Goal: Information Seeking & Learning: Learn about a topic

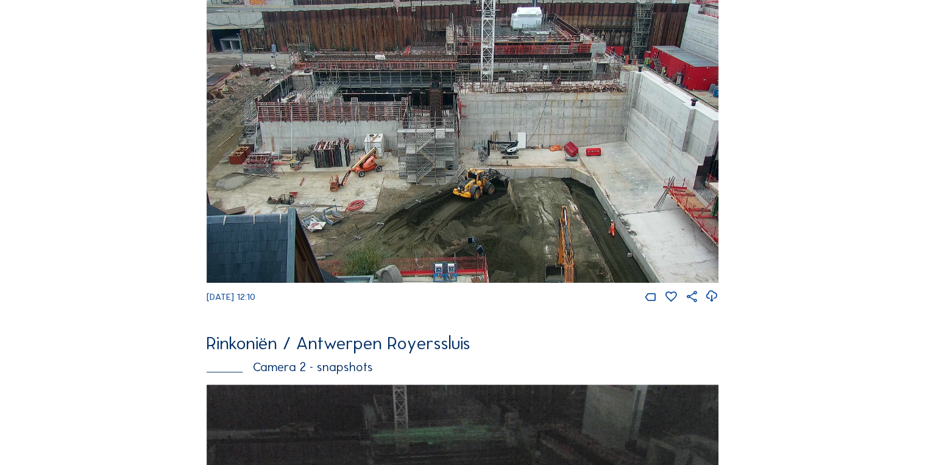
scroll to position [146, 0]
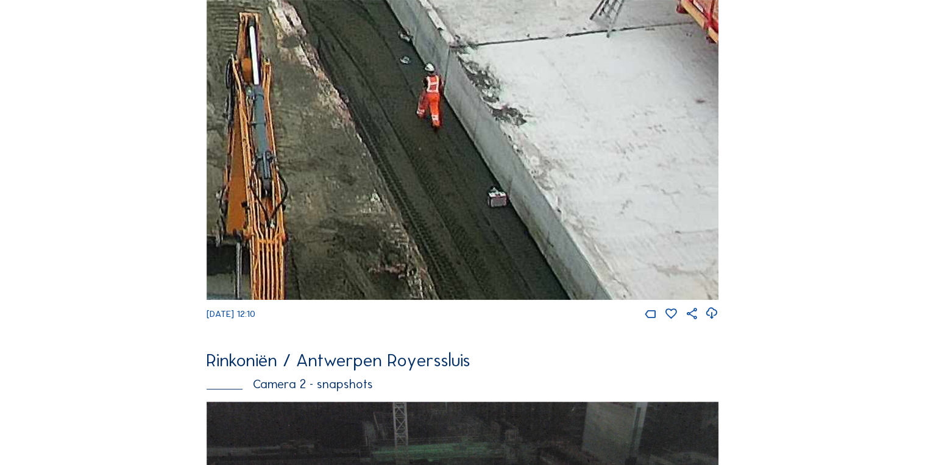
drag, startPoint x: 601, startPoint y: 218, endPoint x: 453, endPoint y: 93, distance: 193.7
click at [452, 93] on img at bounding box center [462, 150] width 511 height 300
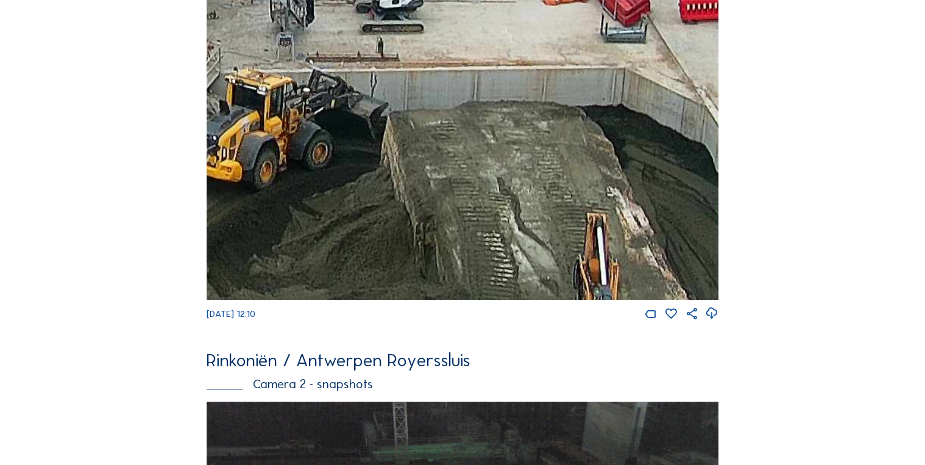
drag, startPoint x: 463, startPoint y: 124, endPoint x: 807, endPoint y: 324, distance: 398.2
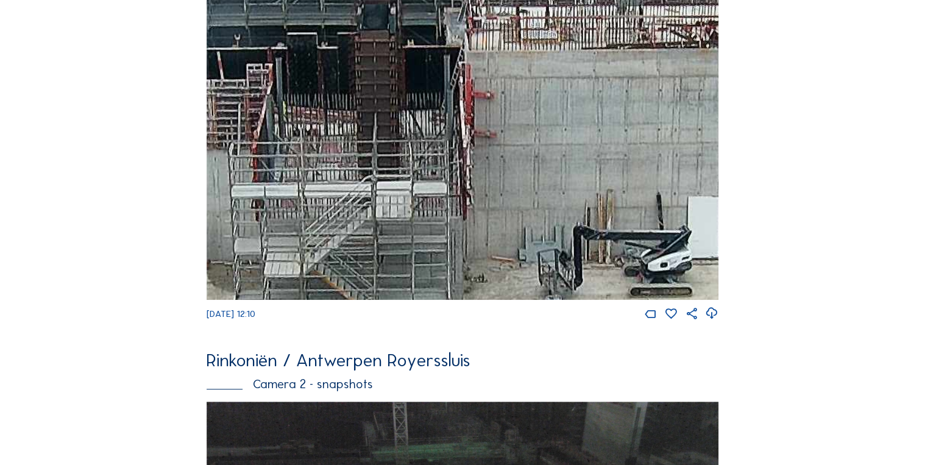
drag, startPoint x: 436, startPoint y: 202, endPoint x: 574, endPoint y: 285, distance: 160.4
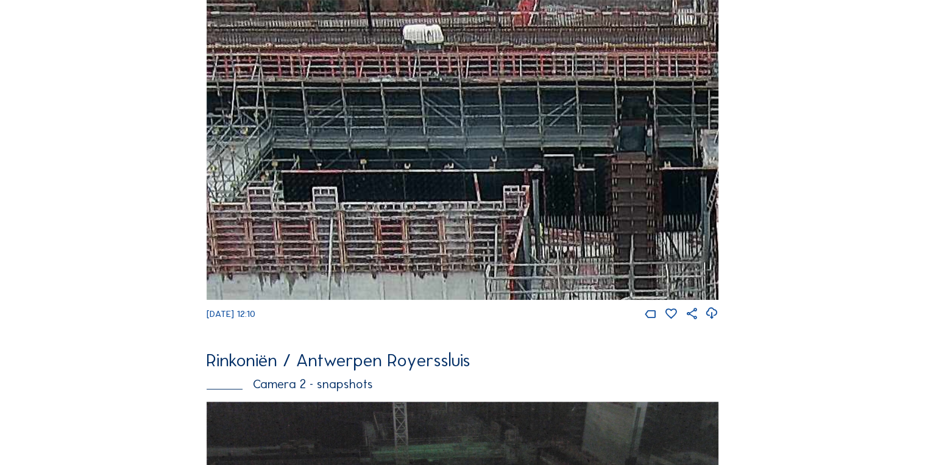
drag, startPoint x: 581, startPoint y: 341, endPoint x: 507, endPoint y: 230, distance: 133.2
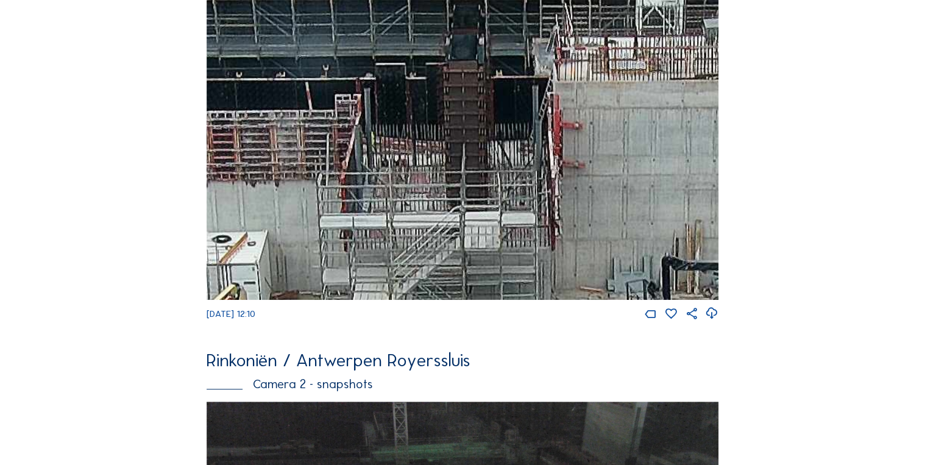
drag, startPoint x: 654, startPoint y: 238, endPoint x: 245, endPoint y: 115, distance: 427.3
click at [245, 115] on img at bounding box center [462, 150] width 511 height 300
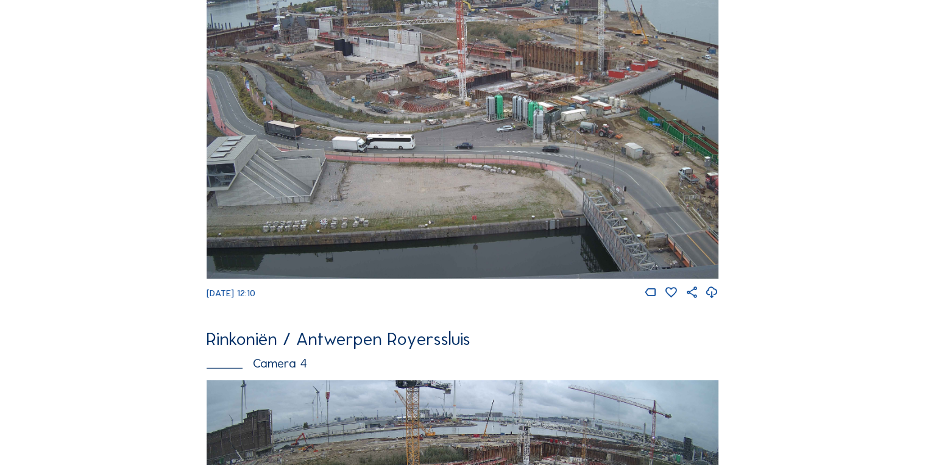
scroll to position [1320, 0]
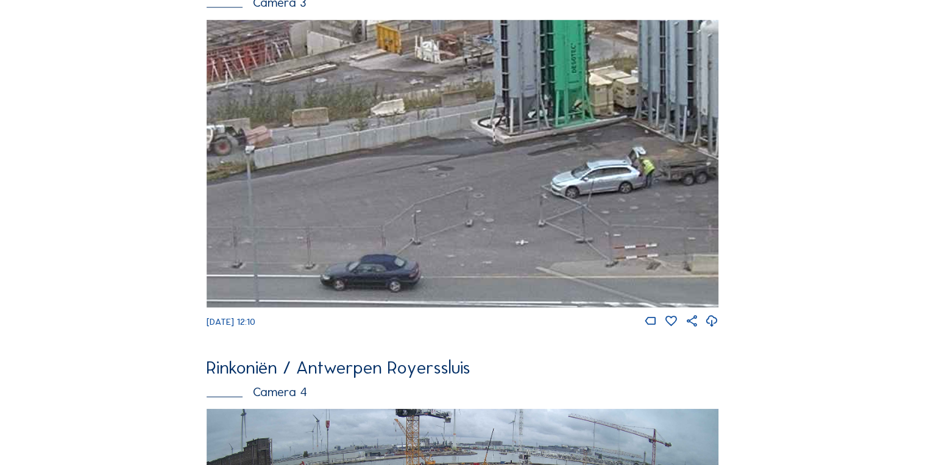
drag, startPoint x: 467, startPoint y: 210, endPoint x: 853, endPoint y: 141, distance: 392.5
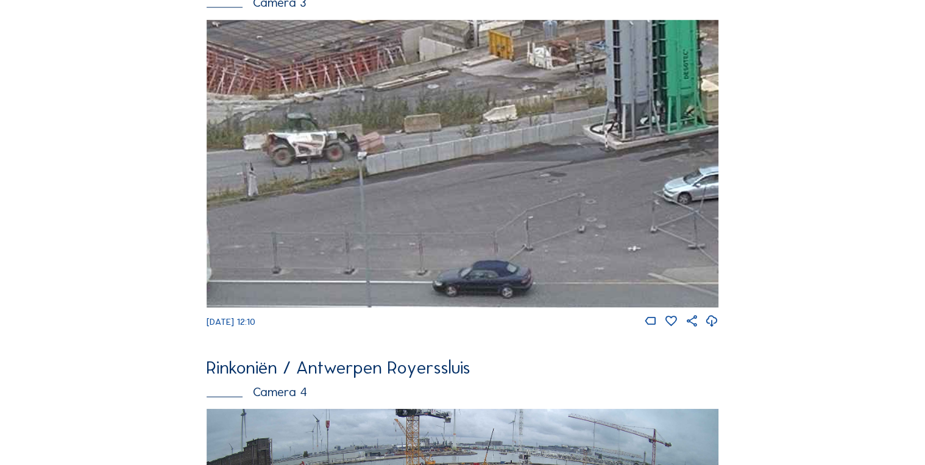
drag, startPoint x: 307, startPoint y: 146, endPoint x: 556, endPoint y: 147, distance: 248.7
click at [550, 147] on img at bounding box center [462, 164] width 511 height 288
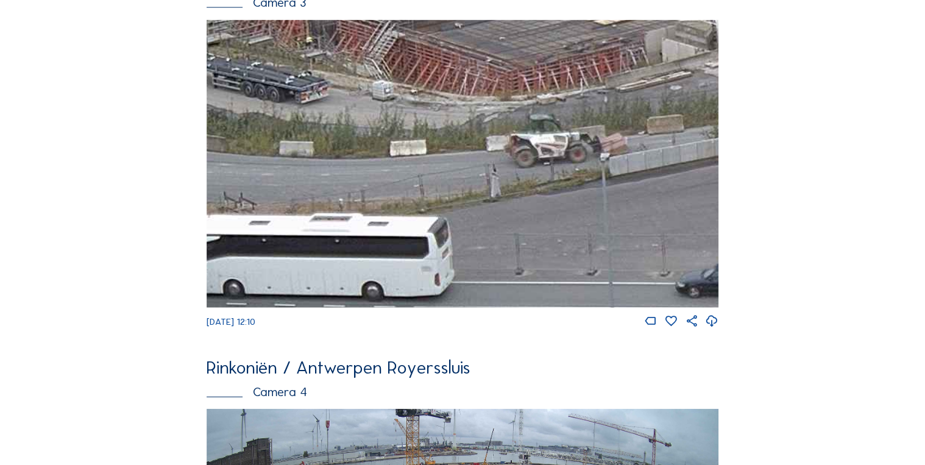
click at [602, 154] on img at bounding box center [462, 164] width 511 height 288
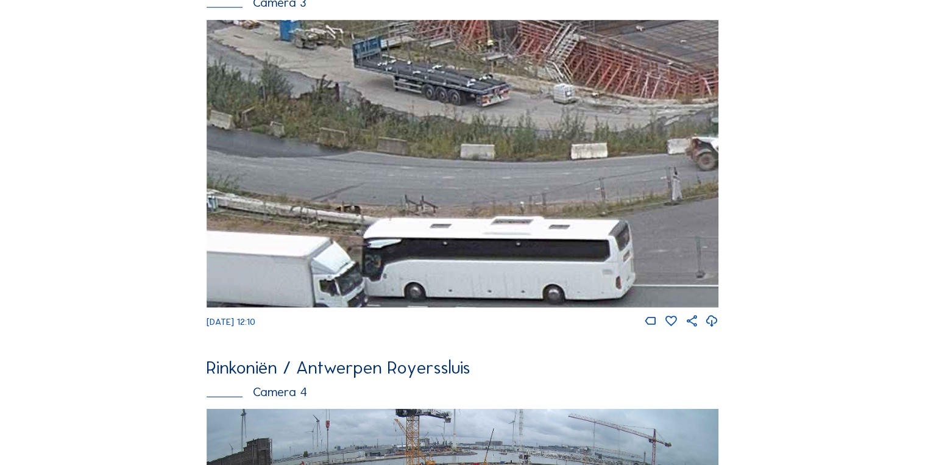
click at [681, 157] on img at bounding box center [462, 164] width 511 height 288
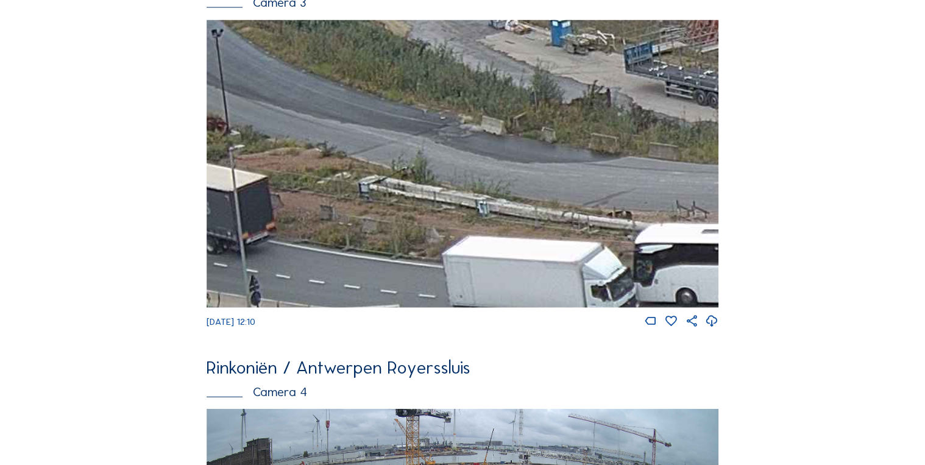
drag, startPoint x: 643, startPoint y: 169, endPoint x: 694, endPoint y: 171, distance: 51.3
click at [692, 171] on img at bounding box center [462, 164] width 511 height 288
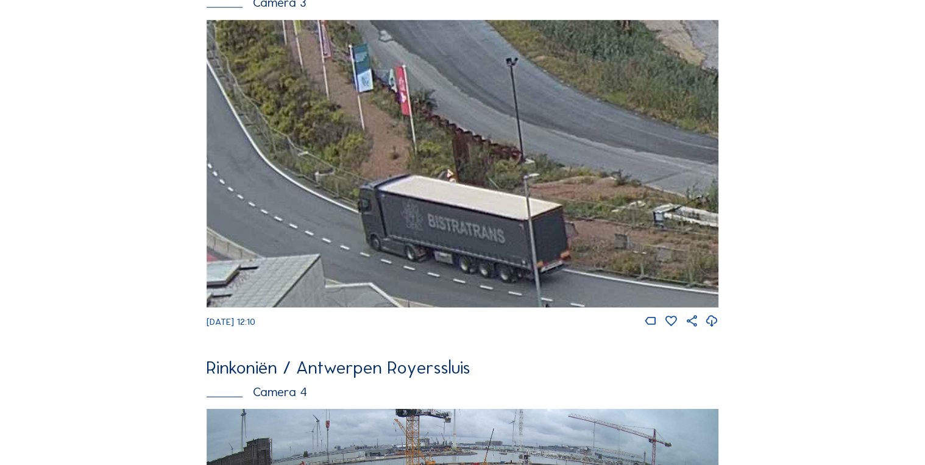
drag, startPoint x: 658, startPoint y: 188, endPoint x: 792, endPoint y: 204, distance: 135.0
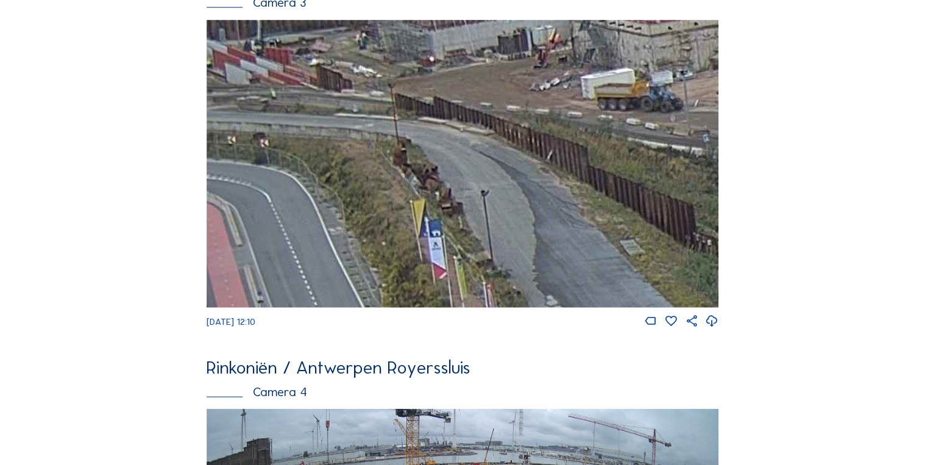
drag, startPoint x: 570, startPoint y: 250, endPoint x: 740, endPoint y: 451, distance: 263.0
drag, startPoint x: 450, startPoint y: 268, endPoint x: 622, endPoint y: 261, distance: 172.0
click at [622, 261] on img at bounding box center [462, 164] width 511 height 288
click at [287, 154] on img at bounding box center [462, 164] width 511 height 288
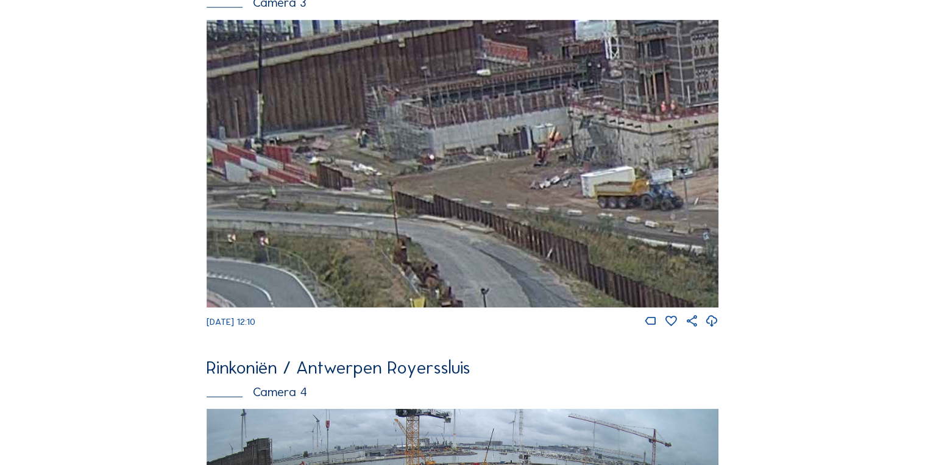
drag, startPoint x: 506, startPoint y: 222, endPoint x: 627, endPoint y: 294, distance: 140.3
click at [627, 294] on img at bounding box center [462, 164] width 511 height 288
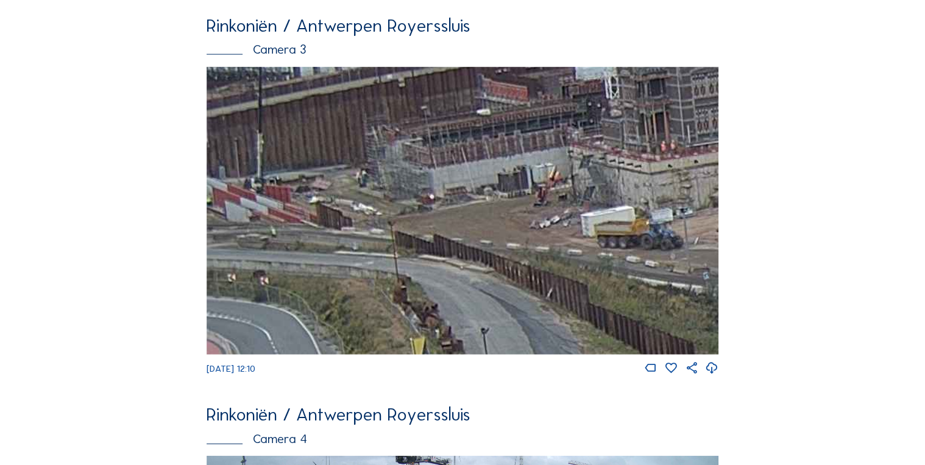
scroll to position [1271, 0]
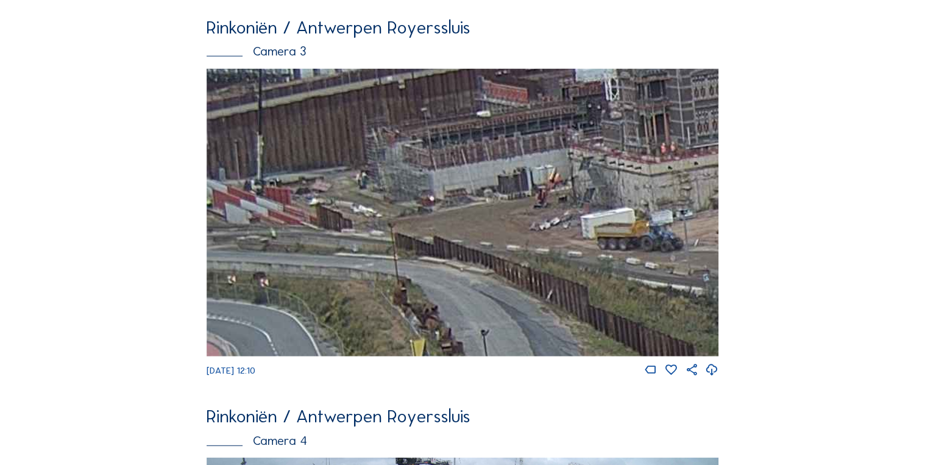
click at [276, 122] on img at bounding box center [462, 213] width 511 height 288
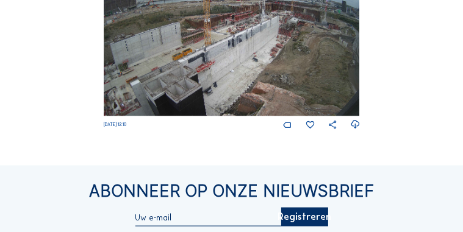
scroll to position [1001, 0]
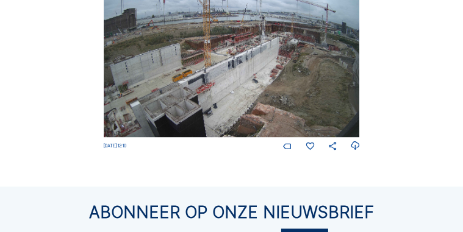
click at [217, 94] on img at bounding box center [232, 65] width 256 height 144
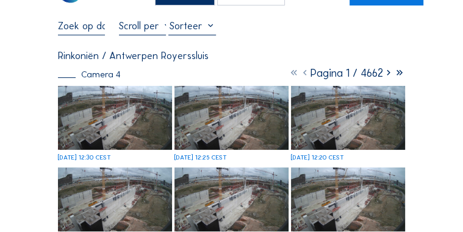
scroll to position [30, 0]
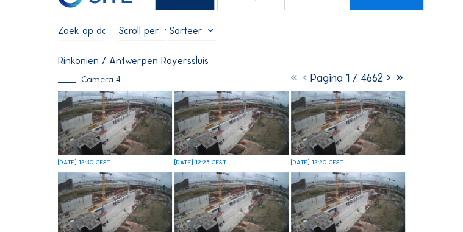
click at [93, 32] on input "text" at bounding box center [81, 30] width 47 height 12
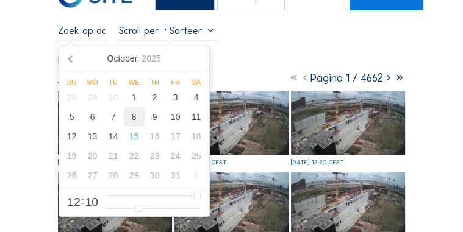
click at [130, 119] on div "8" at bounding box center [134, 117] width 21 height 20
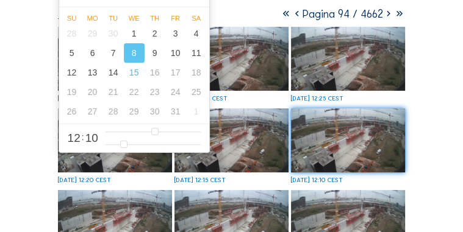
scroll to position [103, 0]
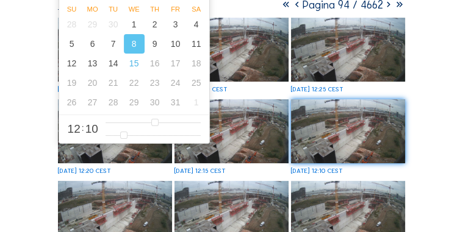
click at [322, 74] on img at bounding box center [348, 50] width 114 height 64
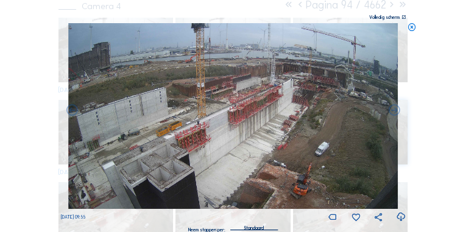
click at [411, 27] on icon at bounding box center [412, 27] width 9 height 9
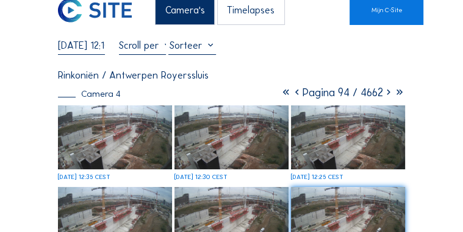
scroll to position [0, 0]
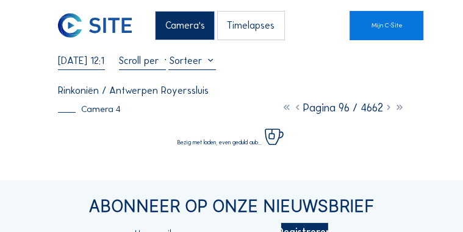
click at [77, 62] on input "[DATE] 12:10" at bounding box center [81, 60] width 47 height 12
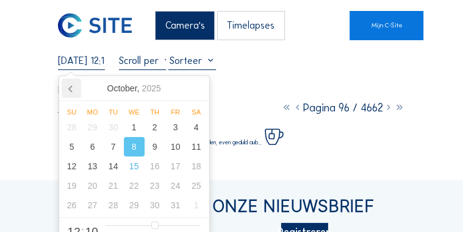
click at [71, 90] on icon at bounding box center [72, 89] width 20 height 20
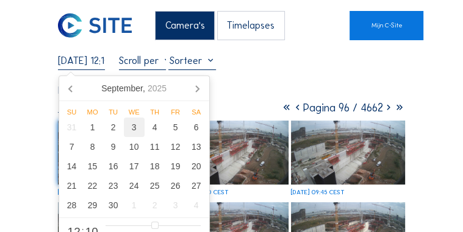
click at [127, 128] on div "3" at bounding box center [134, 128] width 21 height 20
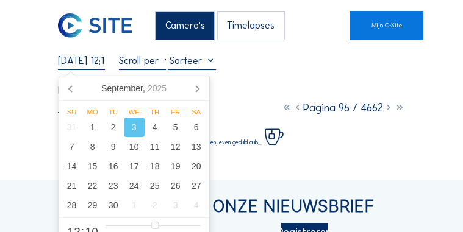
click at [322, 65] on div "[DATE] 12:10 Volledig [PERSON_NAME]" at bounding box center [231, 61] width 347 height 15
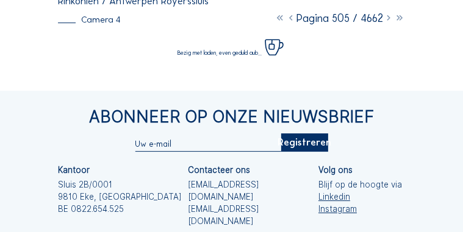
scroll to position [122, 0]
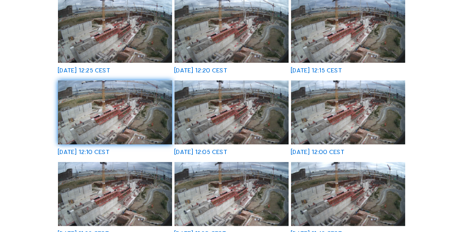
click at [96, 123] on img at bounding box center [115, 112] width 114 height 64
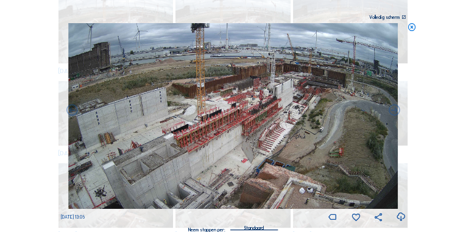
click at [411, 28] on icon at bounding box center [412, 27] width 9 height 9
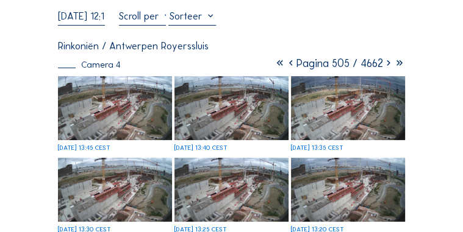
scroll to position [0, 0]
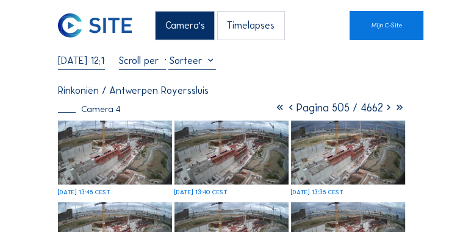
click at [91, 62] on input "[DATE] 12:10" at bounding box center [81, 60] width 47 height 12
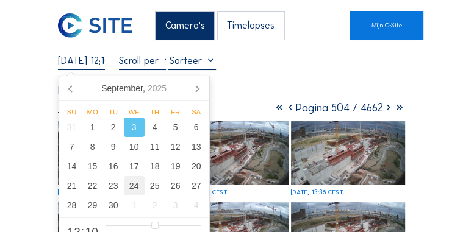
click at [133, 183] on div "24" at bounding box center [134, 186] width 21 height 20
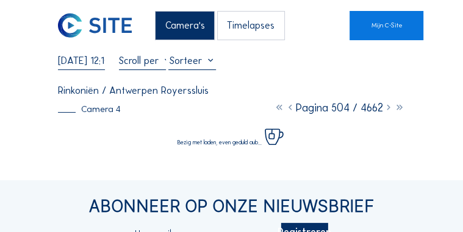
click at [379, 61] on div "[DATE] 12:10 Volledig [PERSON_NAME]" at bounding box center [231, 61] width 347 height 15
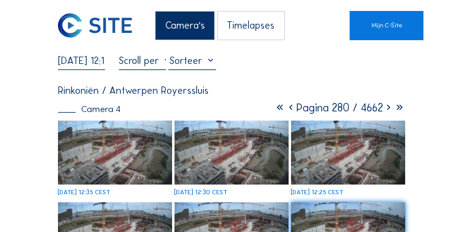
click at [80, 63] on input "[DATE] 12:10" at bounding box center [81, 60] width 47 height 12
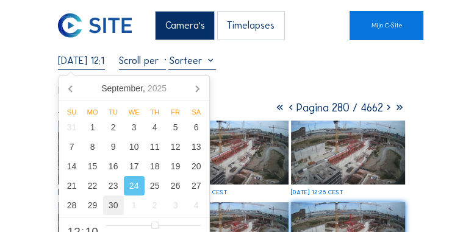
click at [119, 209] on div "30" at bounding box center [113, 206] width 21 height 20
type input "[DATE] 12:10"
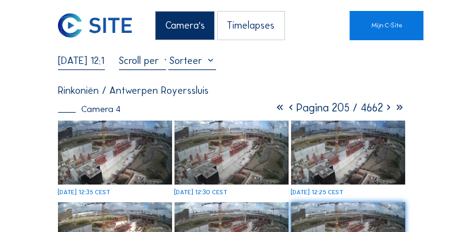
click at [151, 171] on img at bounding box center [115, 153] width 114 height 64
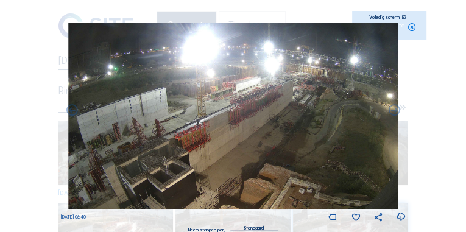
click at [412, 27] on icon at bounding box center [412, 27] width 9 height 9
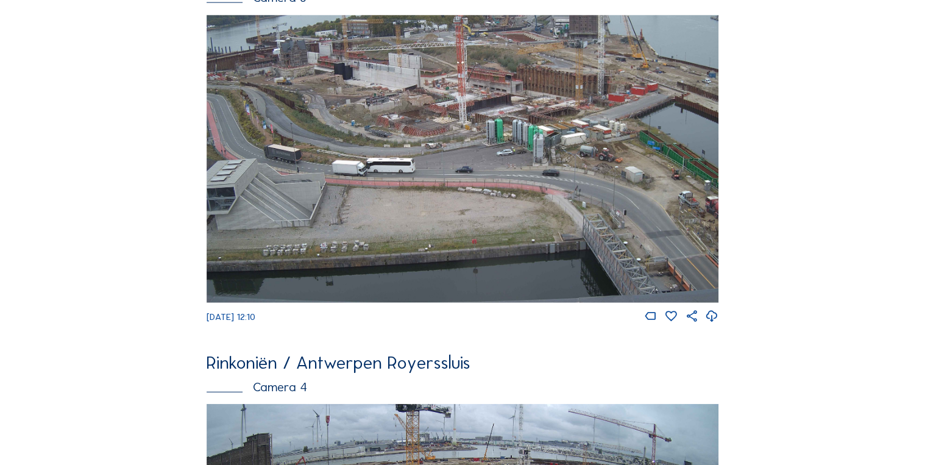
scroll to position [1320, 0]
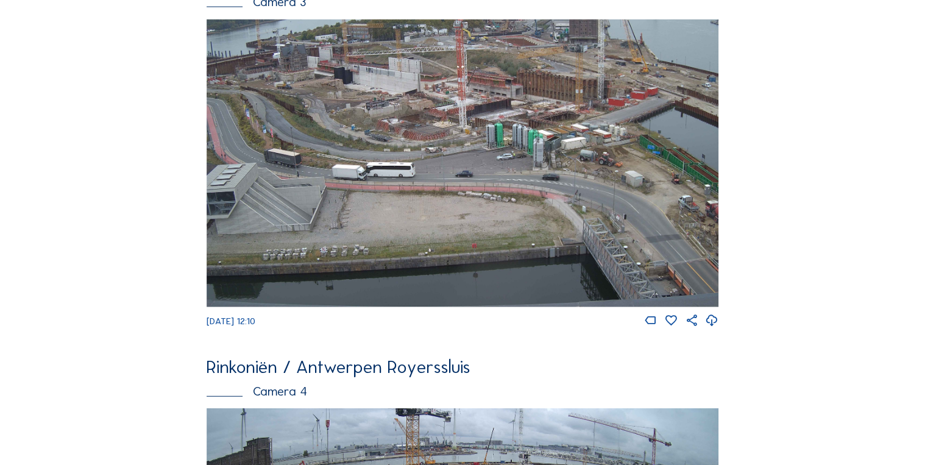
click at [371, 192] on img at bounding box center [462, 164] width 511 height 288
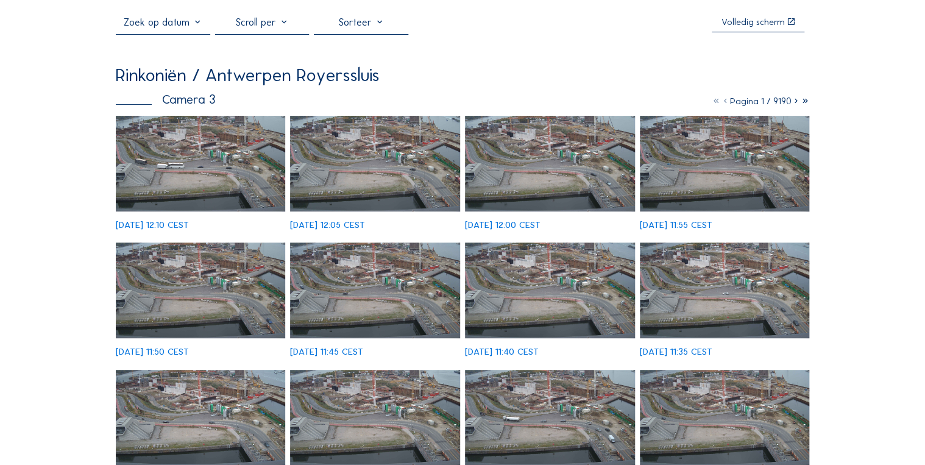
scroll to position [49, 0]
click at [792, 102] on icon at bounding box center [795, 101] width 9 height 11
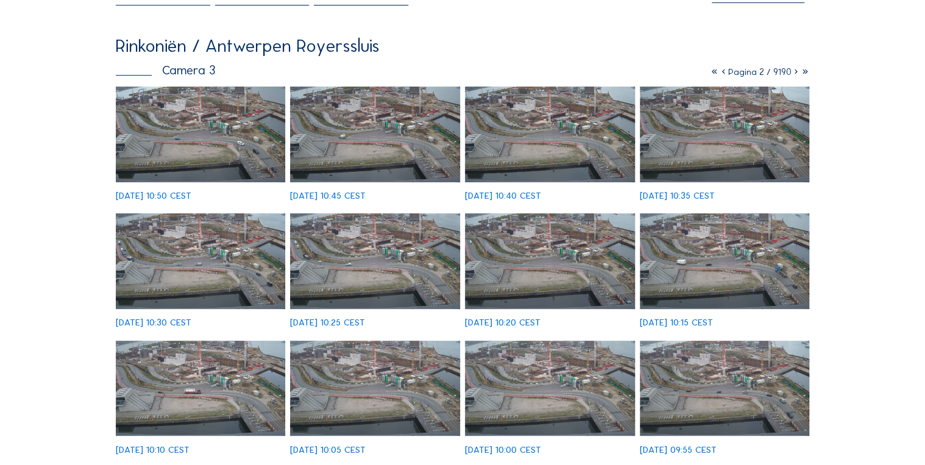
scroll to position [0, 0]
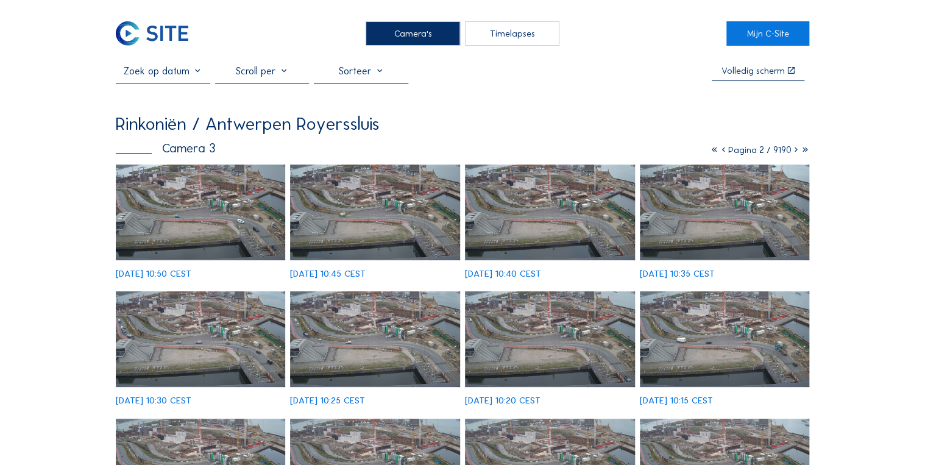
click at [793, 152] on icon at bounding box center [795, 149] width 9 height 11
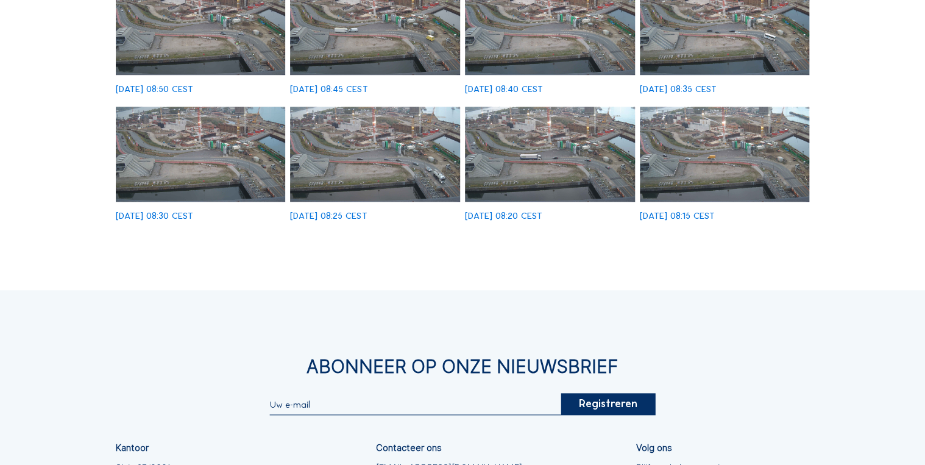
scroll to position [98, 0]
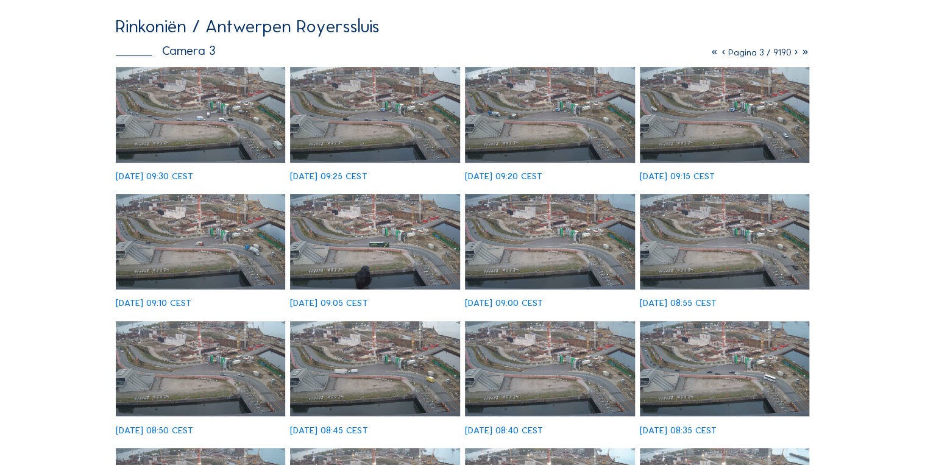
click at [793, 55] on icon at bounding box center [795, 52] width 9 height 11
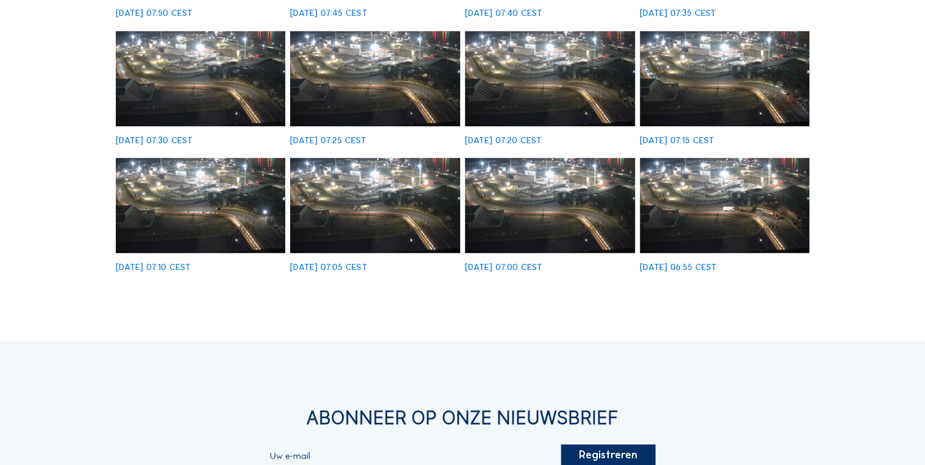
scroll to position [390, 0]
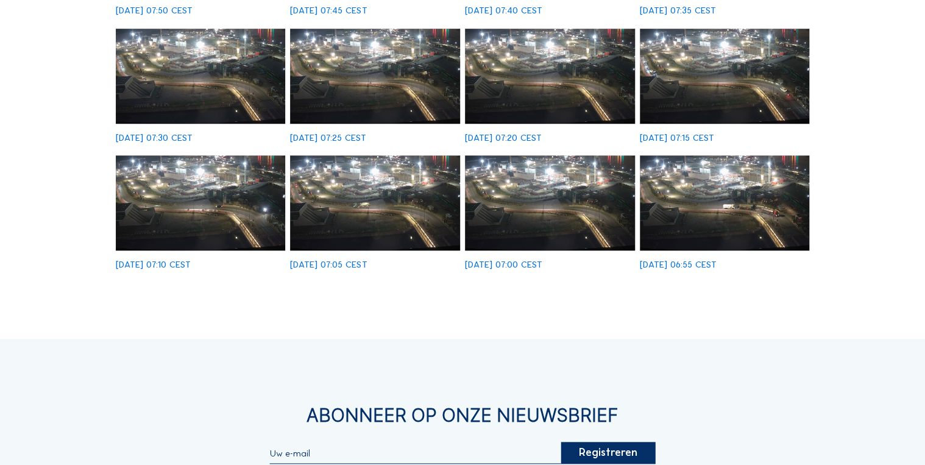
click at [186, 172] on img at bounding box center [201, 203] width 170 height 96
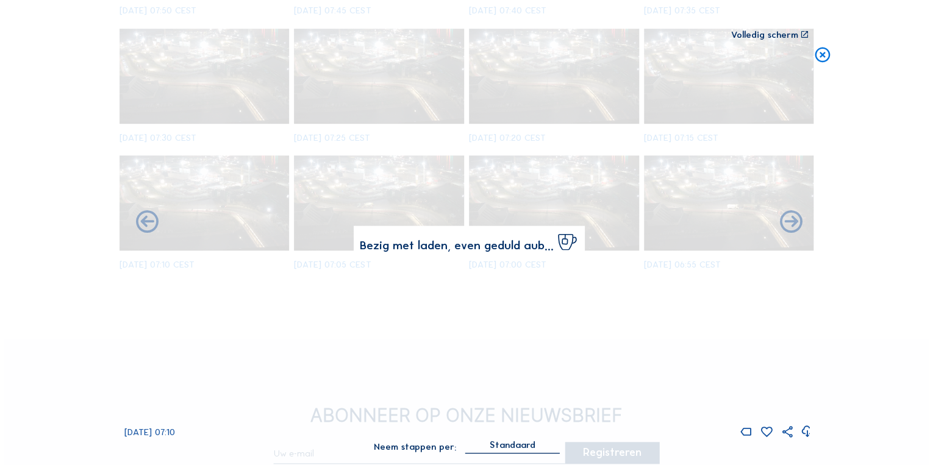
scroll to position [393, 0]
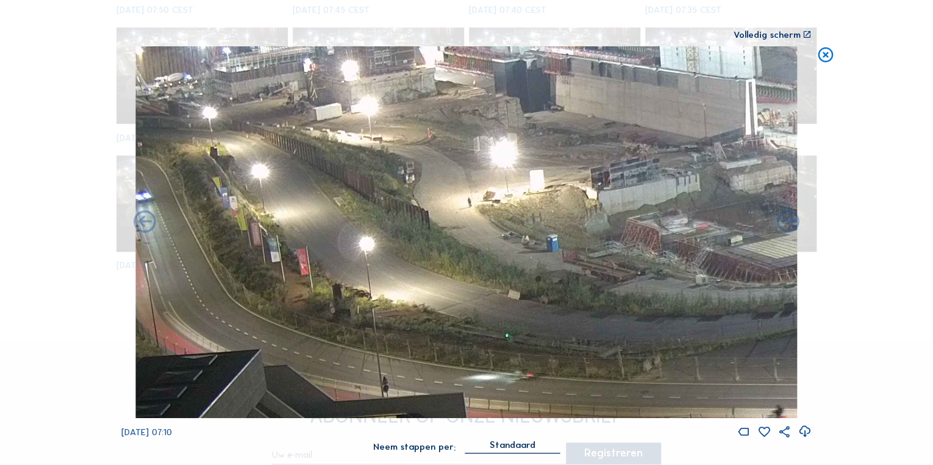
drag, startPoint x: 215, startPoint y: 176, endPoint x: 714, endPoint y: 265, distance: 506.3
click at [691, 264] on img at bounding box center [465, 232] width 661 height 372
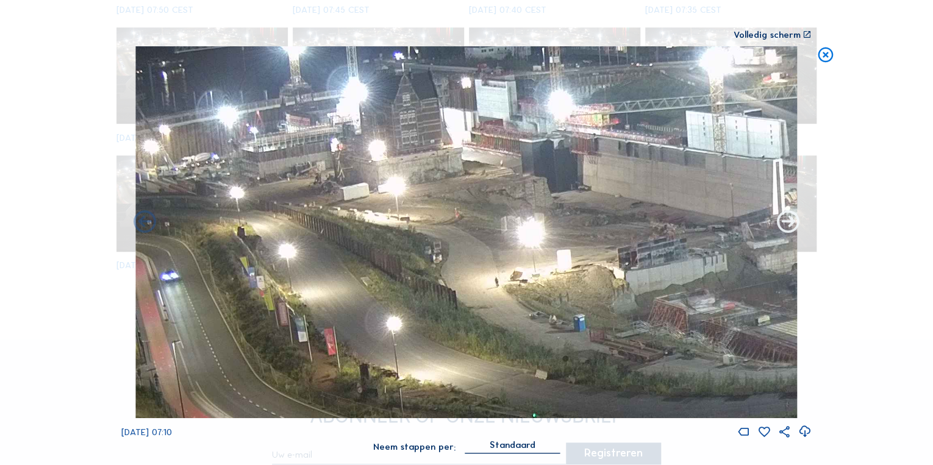
click at [789, 227] on icon at bounding box center [787, 222] width 27 height 27
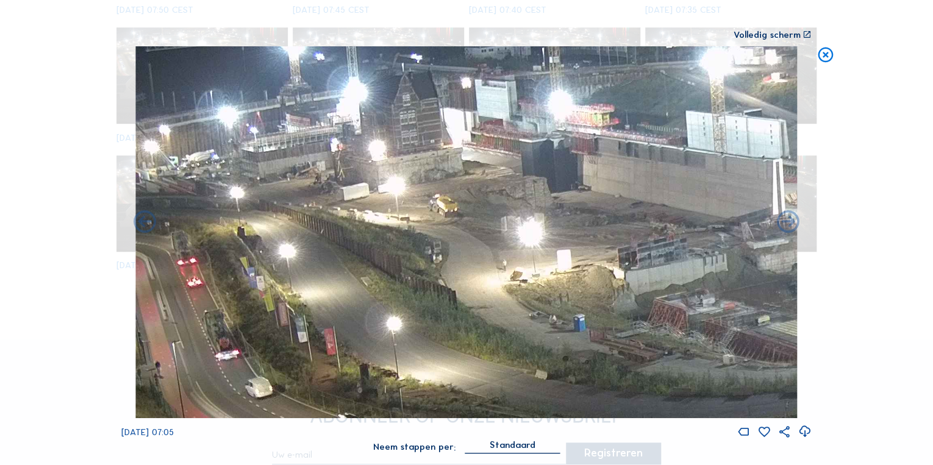
click at [789, 227] on icon at bounding box center [787, 222] width 27 height 27
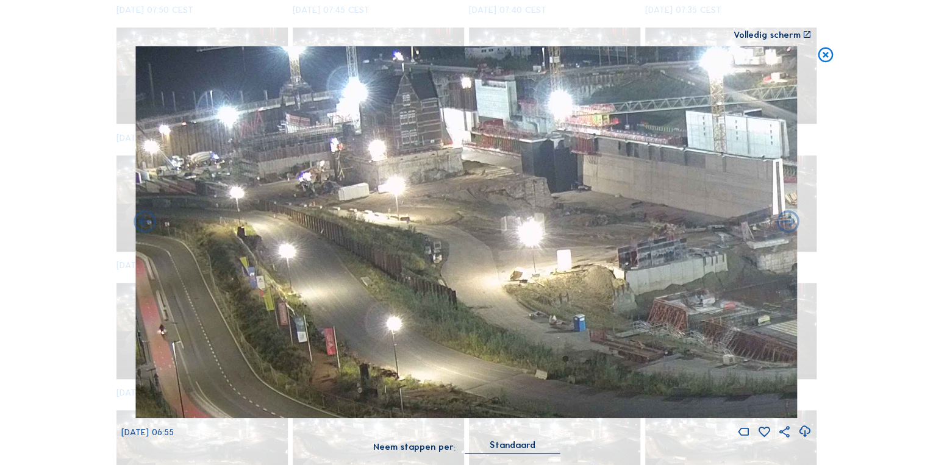
click at [789, 227] on icon at bounding box center [787, 222] width 27 height 27
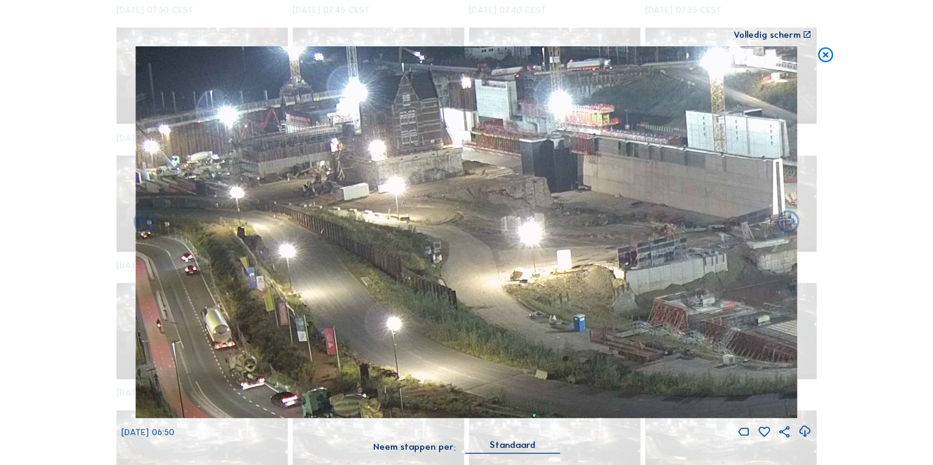
click at [789, 227] on icon at bounding box center [787, 222] width 27 height 27
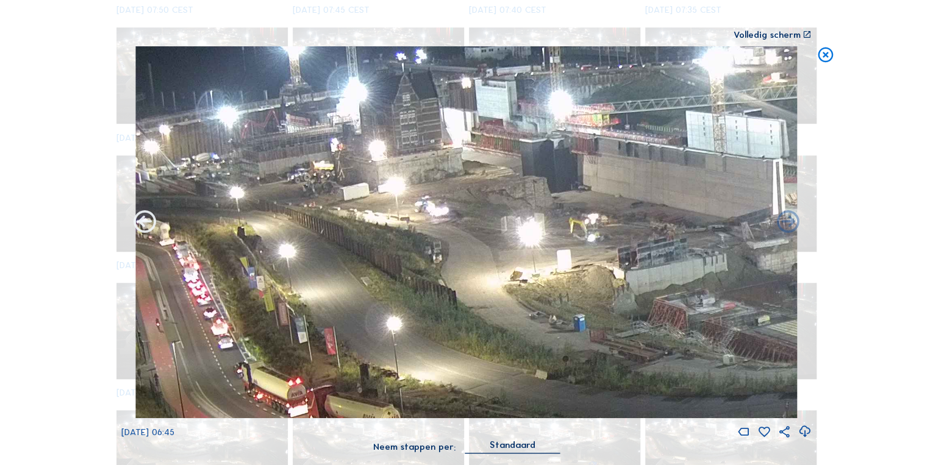
click at [144, 224] on icon at bounding box center [144, 222] width 27 height 27
click at [143, 223] on icon at bounding box center [144, 222] width 27 height 27
click at [137, 224] on icon at bounding box center [144, 222] width 27 height 27
click at [822, 54] on icon at bounding box center [825, 55] width 18 height 19
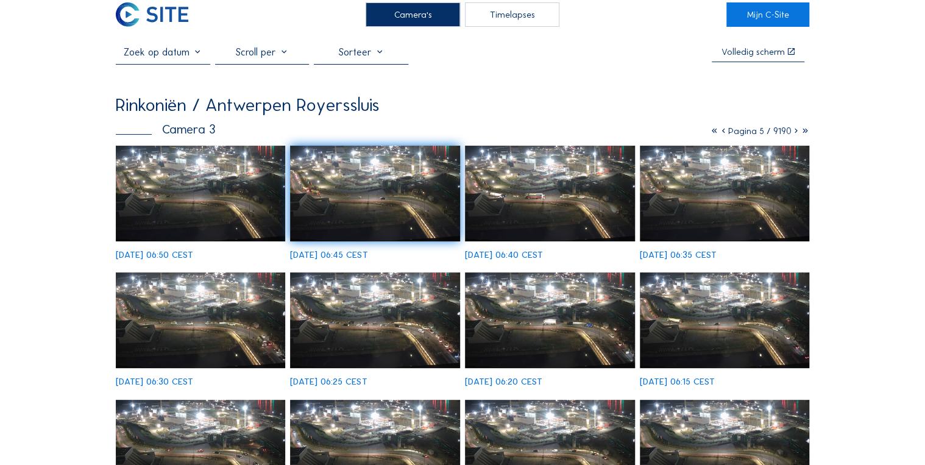
scroll to position [0, 0]
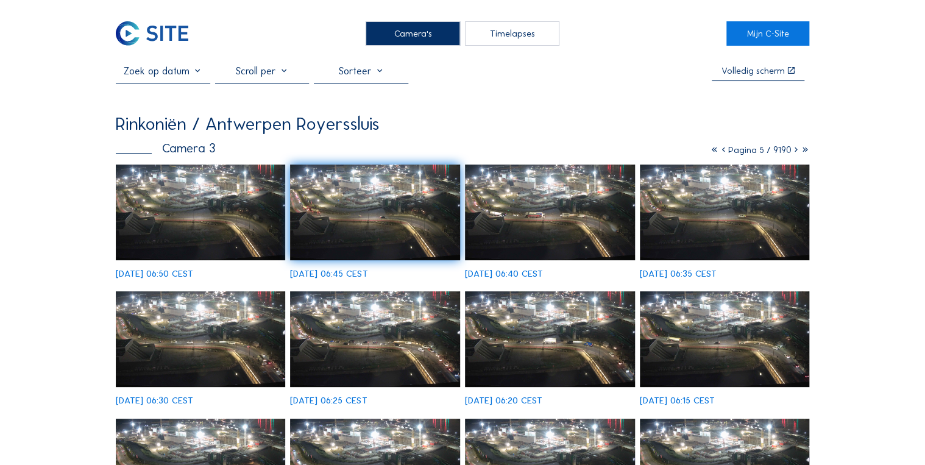
click at [720, 149] on icon at bounding box center [723, 149] width 9 height 11
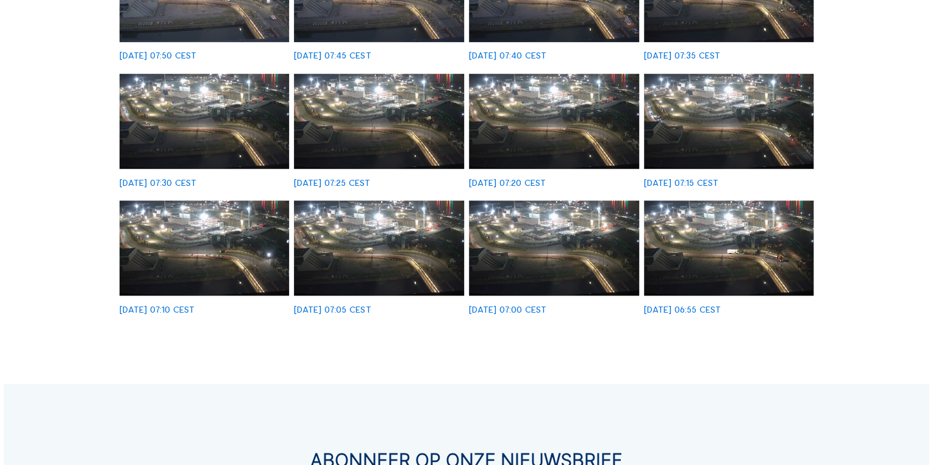
scroll to position [244, 0]
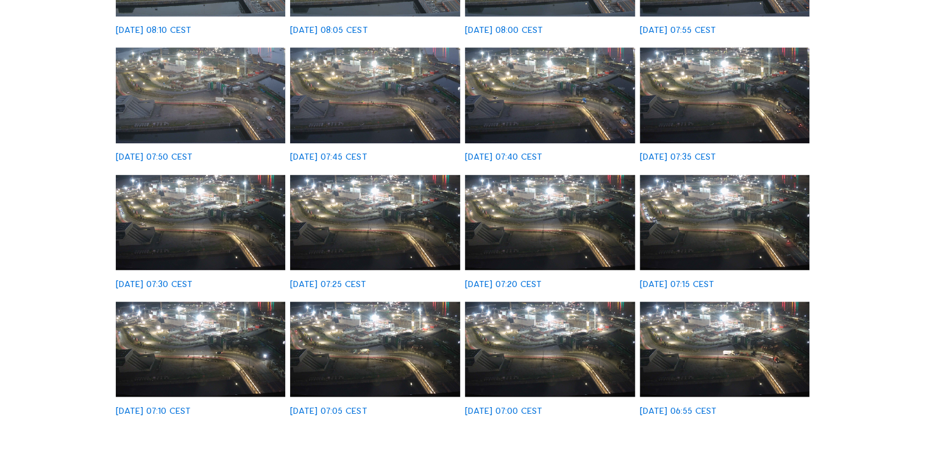
click at [694, 227] on img at bounding box center [725, 223] width 170 height 96
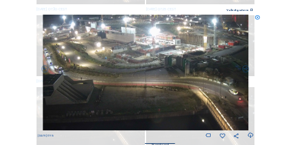
scroll to position [467, 0]
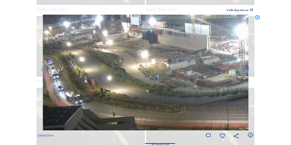
drag, startPoint x: 56, startPoint y: 59, endPoint x: 145, endPoint y: 79, distance: 91.2
click at [145, 79] on img at bounding box center [146, 73] width 206 height 116
click at [44, 70] on icon at bounding box center [45, 69] width 9 height 9
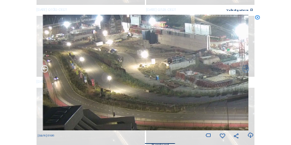
click at [44, 70] on icon at bounding box center [45, 69] width 9 height 9
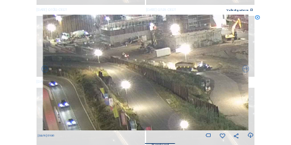
drag, startPoint x: 51, startPoint y: 57, endPoint x: 160, endPoint y: 77, distance: 110.5
click at [160, 77] on img at bounding box center [146, 73] width 206 height 116
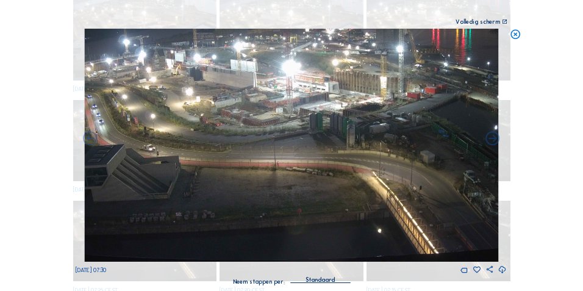
scroll to position [221, 0]
click at [514, 35] on icon at bounding box center [516, 35] width 12 height 12
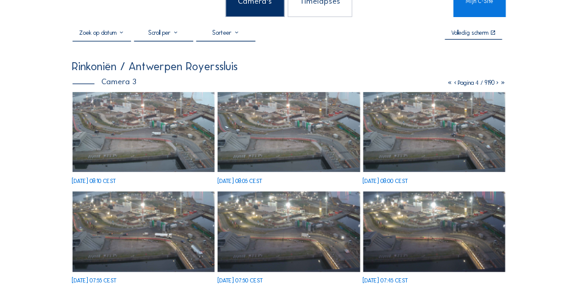
scroll to position [0, 0]
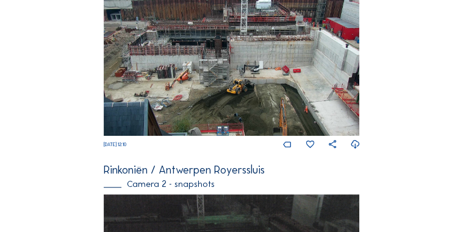
scroll to position [389, 0]
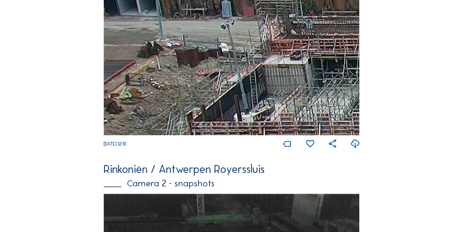
drag, startPoint x: 228, startPoint y: 118, endPoint x: 440, endPoint y: 245, distance: 247.1
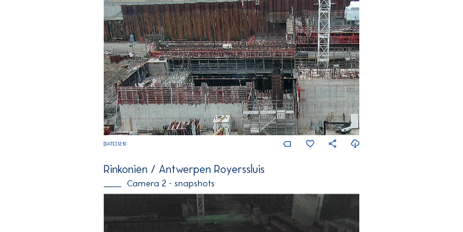
drag, startPoint x: 261, startPoint y: 96, endPoint x: 228, endPoint y: 95, distance: 32.9
click at [228, 95] on img at bounding box center [232, 60] width 256 height 150
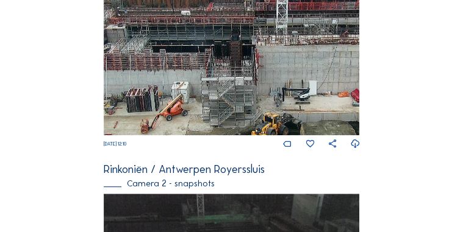
drag, startPoint x: 276, startPoint y: 106, endPoint x: 235, endPoint y: 73, distance: 53.3
click at [235, 73] on img at bounding box center [232, 60] width 256 height 150
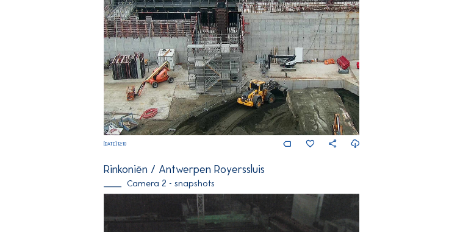
drag, startPoint x: 247, startPoint y: 68, endPoint x: 257, endPoint y: 54, distance: 17.1
click at [255, 56] on img at bounding box center [232, 60] width 256 height 150
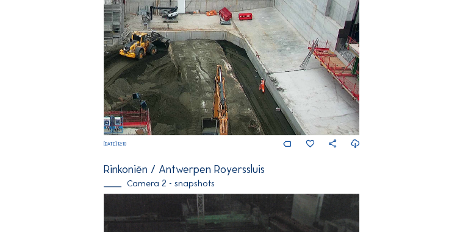
drag, startPoint x: 324, startPoint y: 104, endPoint x: 168, endPoint y: 39, distance: 169.1
click at [169, 39] on img at bounding box center [232, 60] width 256 height 150
click at [256, 52] on img at bounding box center [232, 60] width 256 height 150
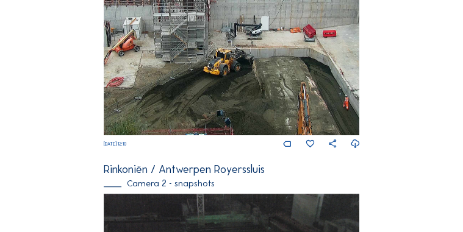
drag, startPoint x: 297, startPoint y: 121, endPoint x: 346, endPoint y: 82, distance: 62.4
click at [346, 82] on img at bounding box center [232, 60] width 256 height 150
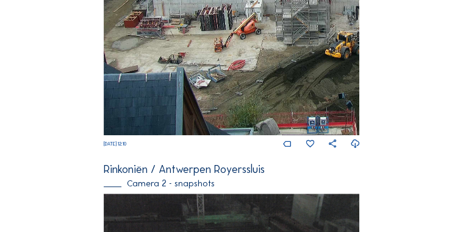
drag, startPoint x: 252, startPoint y: 78, endPoint x: 360, endPoint y: 47, distance: 112.9
click at [366, 41] on div "Feed Fotoshow Kaart Zoeken Volledig [PERSON_NAME] Rinkoniën / [GEOGRAPHIC_DATA]…" at bounding box center [231, 214] width 347 height 1098
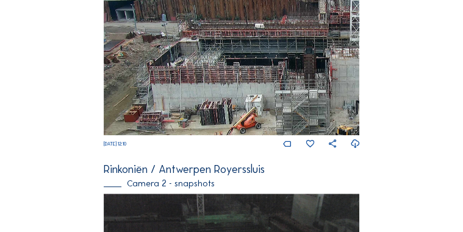
drag, startPoint x: 207, startPoint y: 115, endPoint x: 351, endPoint y: 126, distance: 144.8
click at [351, 126] on img at bounding box center [232, 60] width 256 height 150
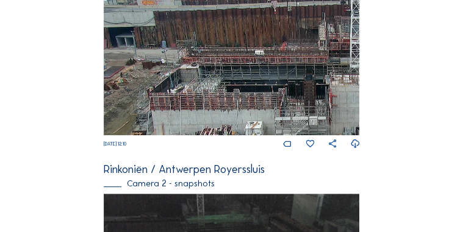
drag, startPoint x: 192, startPoint y: 144, endPoint x: 196, endPoint y: 187, distance: 42.8
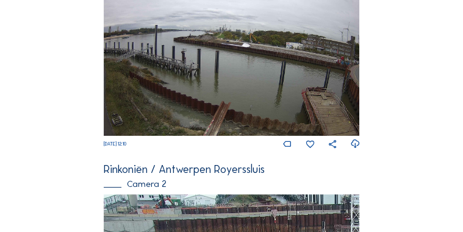
scroll to position [170, 0]
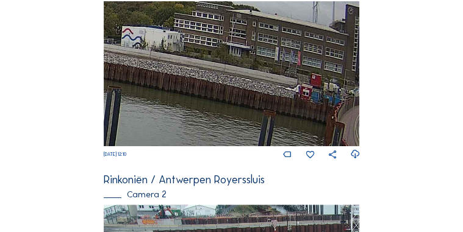
drag, startPoint x: 289, startPoint y: 82, endPoint x: 390, endPoint y: 61, distance: 103.4
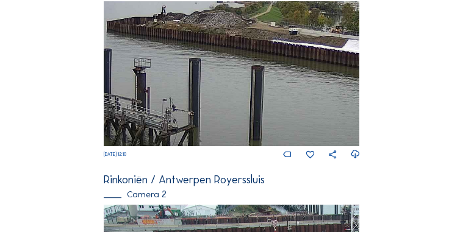
drag, startPoint x: 187, startPoint y: 67, endPoint x: 355, endPoint y: 94, distance: 170.4
click at [355, 94] on img at bounding box center [232, 73] width 256 height 144
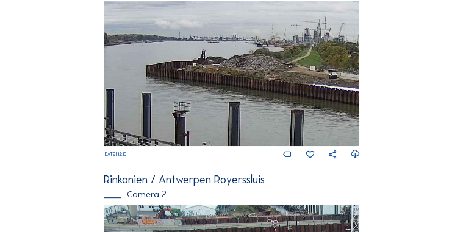
click at [302, 137] on img at bounding box center [232, 73] width 256 height 144
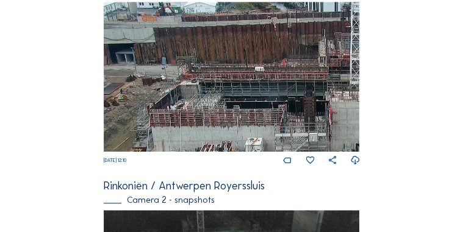
scroll to position [375, 0]
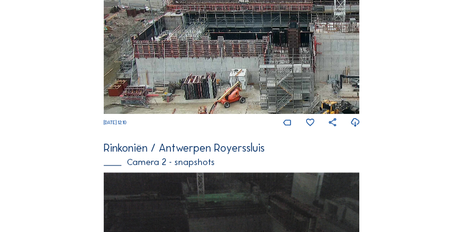
drag, startPoint x: 290, startPoint y: 46, endPoint x: 251, endPoint y: 1, distance: 59.6
click at [255, 8] on img at bounding box center [232, 39] width 256 height 150
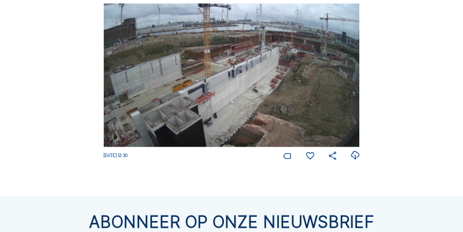
scroll to position [1000, 0]
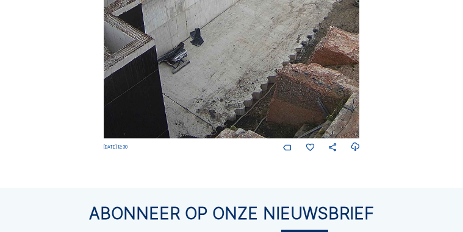
drag, startPoint x: 254, startPoint y: 112, endPoint x: 272, endPoint y: 13, distance: 100.4
click at [272, 15] on img at bounding box center [232, 67] width 256 height 144
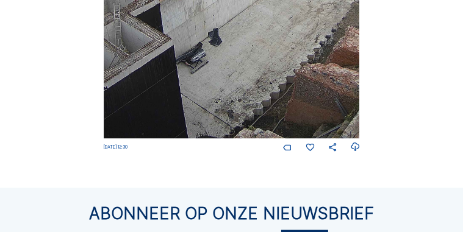
drag, startPoint x: 274, startPoint y: -7, endPoint x: 283, endPoint y: -18, distance: 13.9
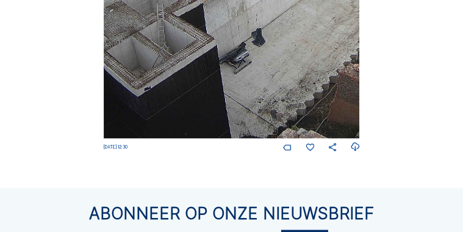
drag, startPoint x: 210, startPoint y: 76, endPoint x: 217, endPoint y: 44, distance: 33.1
click at [217, 44] on img at bounding box center [232, 67] width 256 height 144
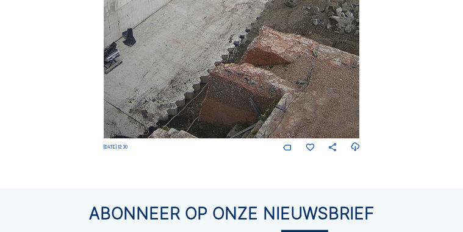
drag, startPoint x: 343, startPoint y: 53, endPoint x: 243, endPoint y: 7, distance: 109.9
click at [243, 7] on img at bounding box center [232, 67] width 256 height 144
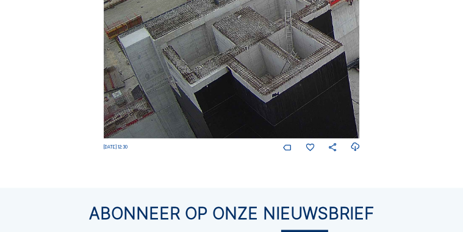
drag, startPoint x: 221, startPoint y: 85, endPoint x: 475, endPoint y: 62, distance: 255.3
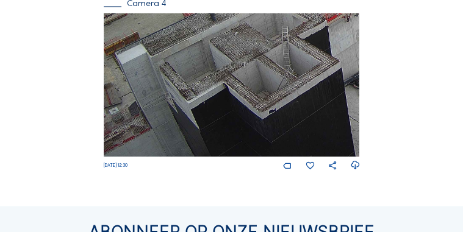
scroll to position [951, 0]
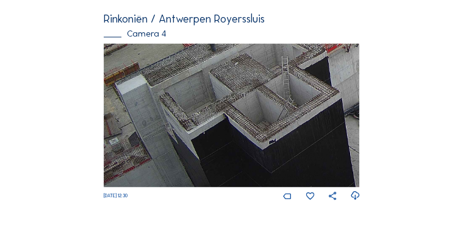
click at [269, 96] on img at bounding box center [232, 115] width 256 height 144
